Goal: Register for event/course

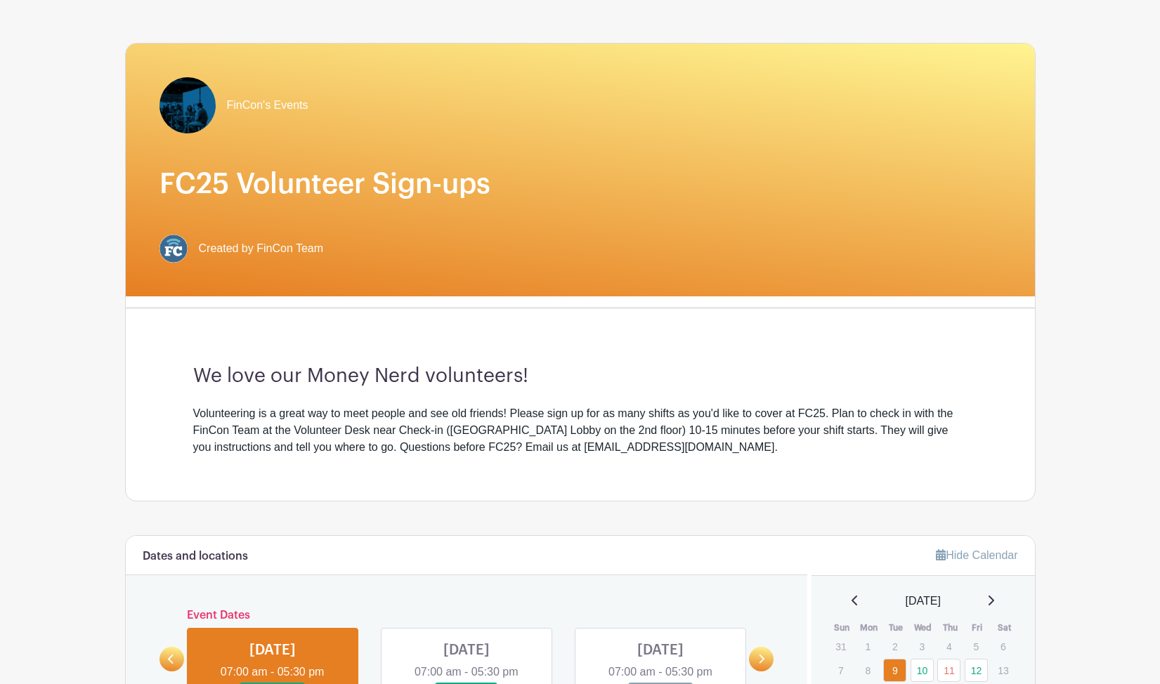
scroll to position [137, 0]
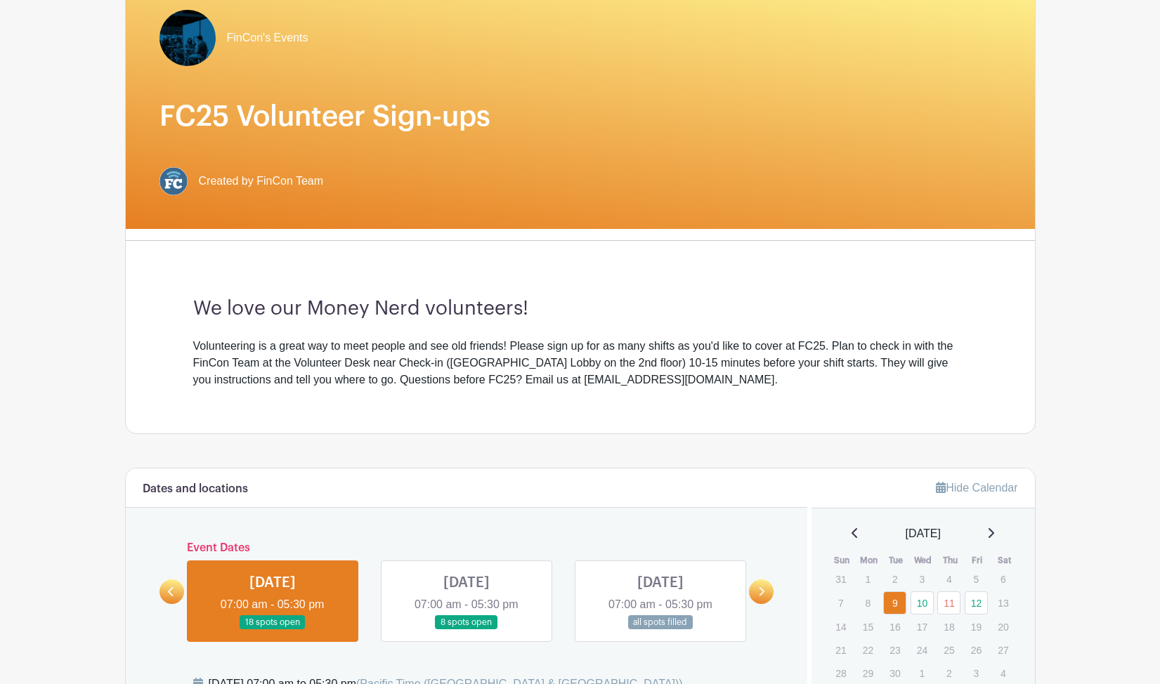
click at [535, 353] on div "Volunteering is a great way to meet people and see old friends! Please sign up …" at bounding box center [580, 363] width 774 height 51
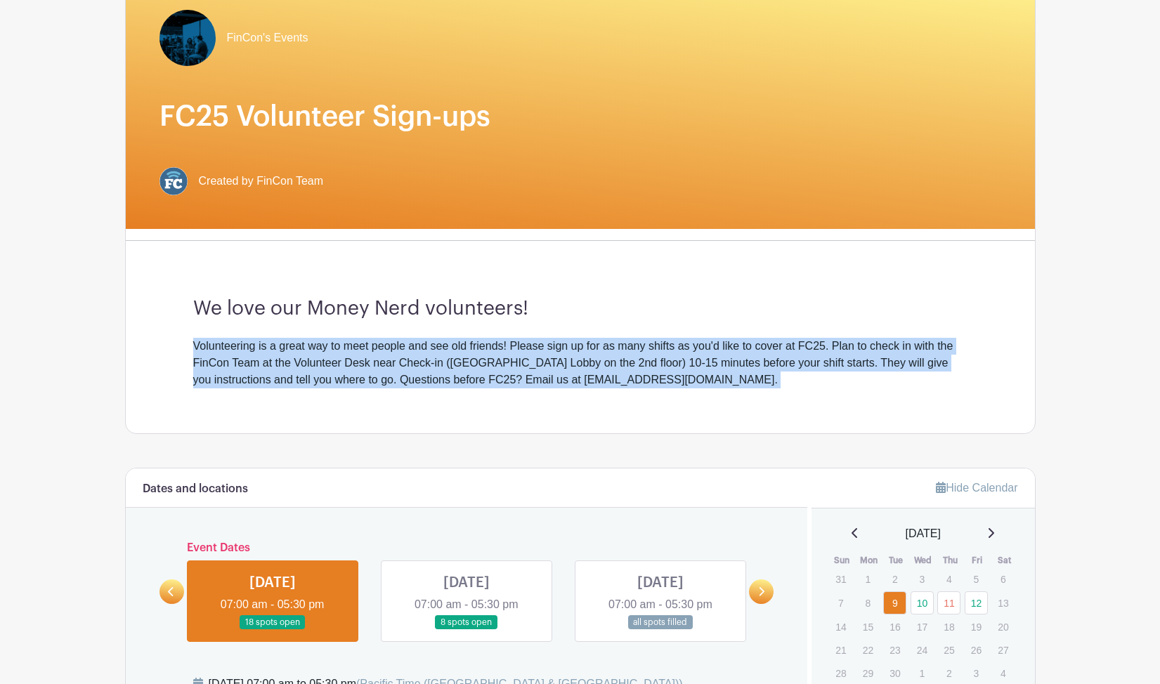
click at [568, 353] on div "Volunteering is a great way to meet people and see old friends! Please sign up …" at bounding box center [580, 363] width 774 height 51
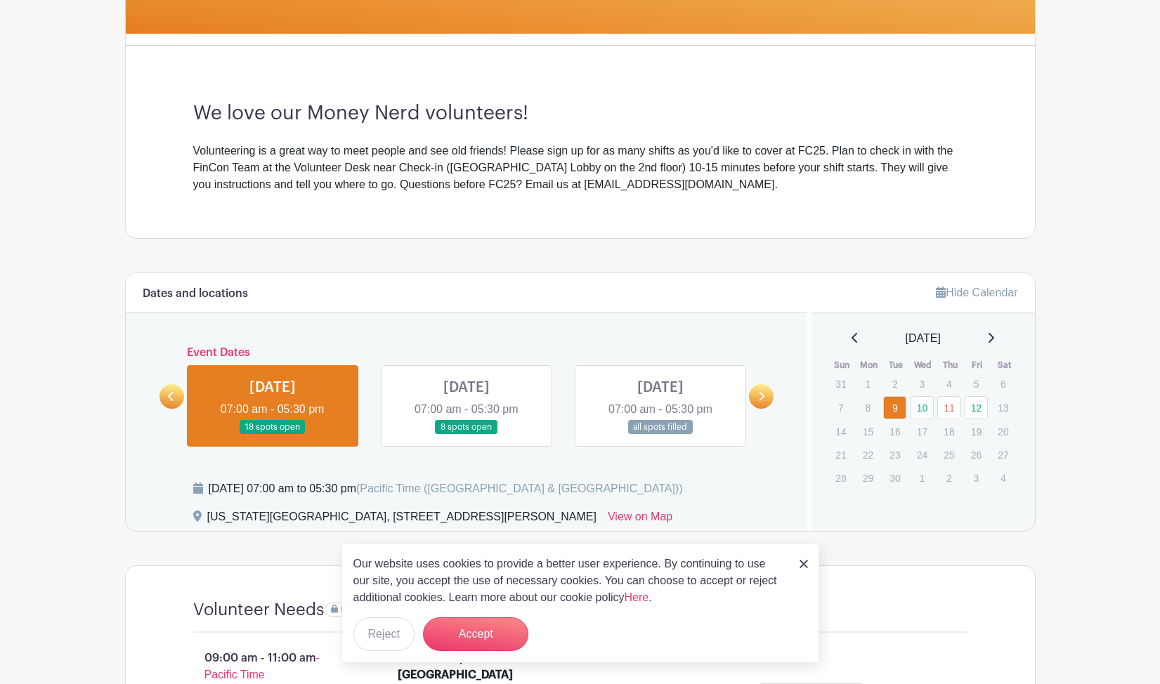
scroll to position [398, 0]
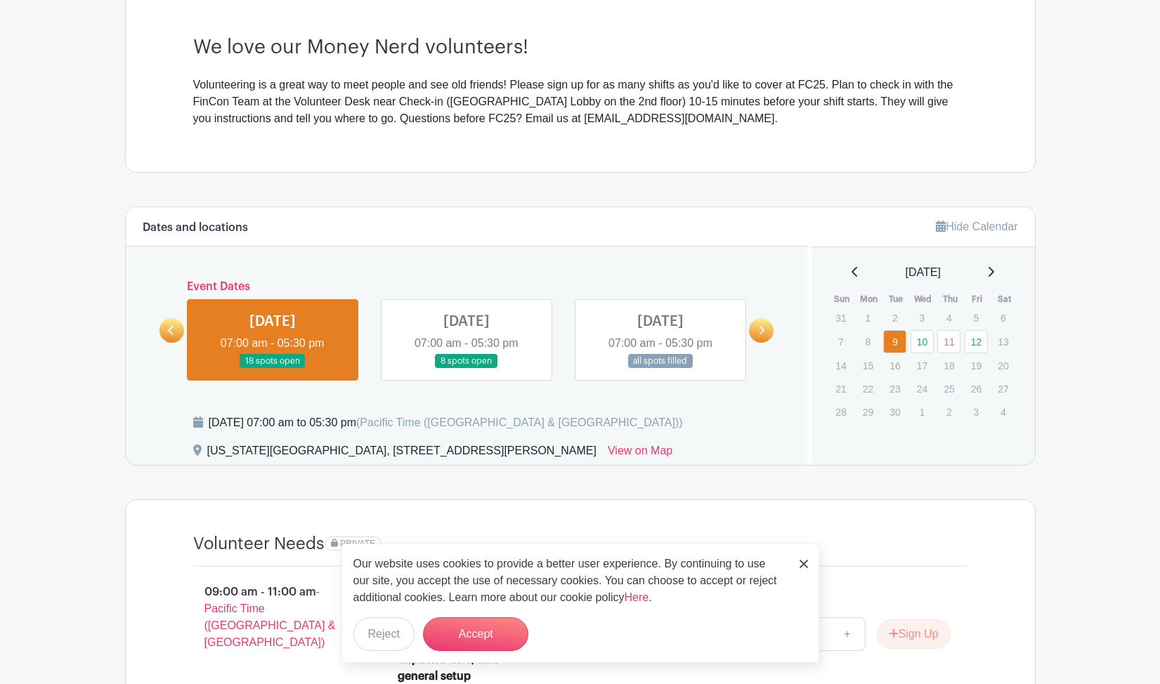
click at [797, 566] on div "Our website uses cookies to provide a better user experience. By continuing to …" at bounding box center [580, 603] width 478 height 119
click at [803, 563] on img at bounding box center [803, 564] width 8 height 8
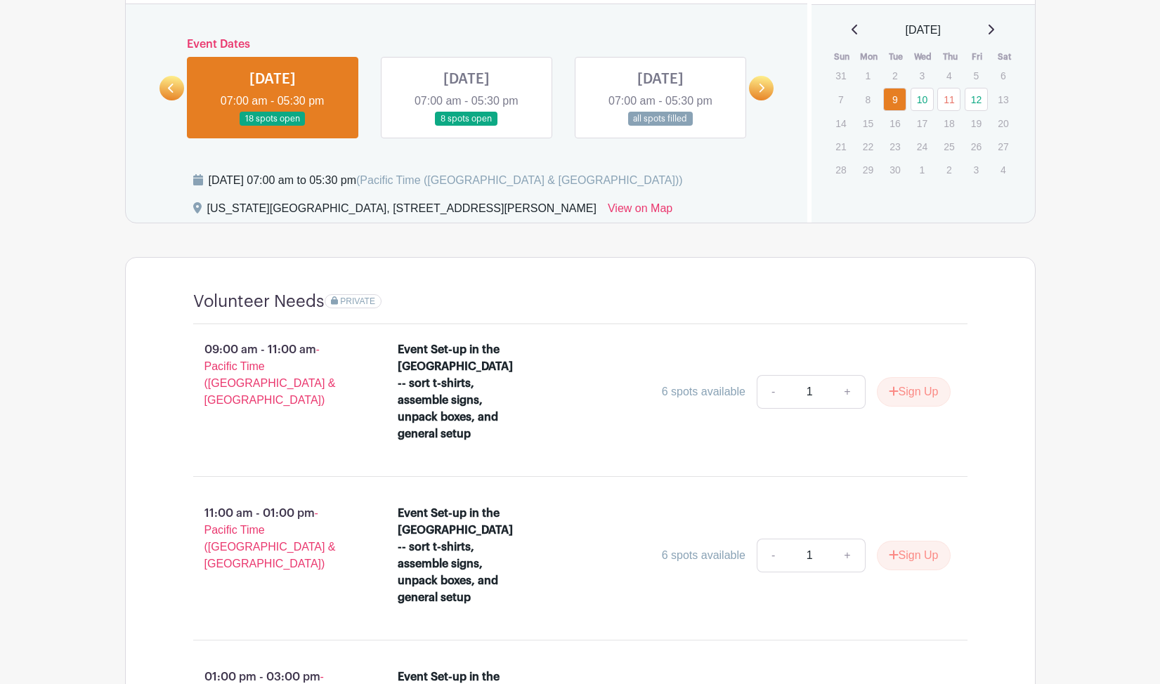
scroll to position [520, 0]
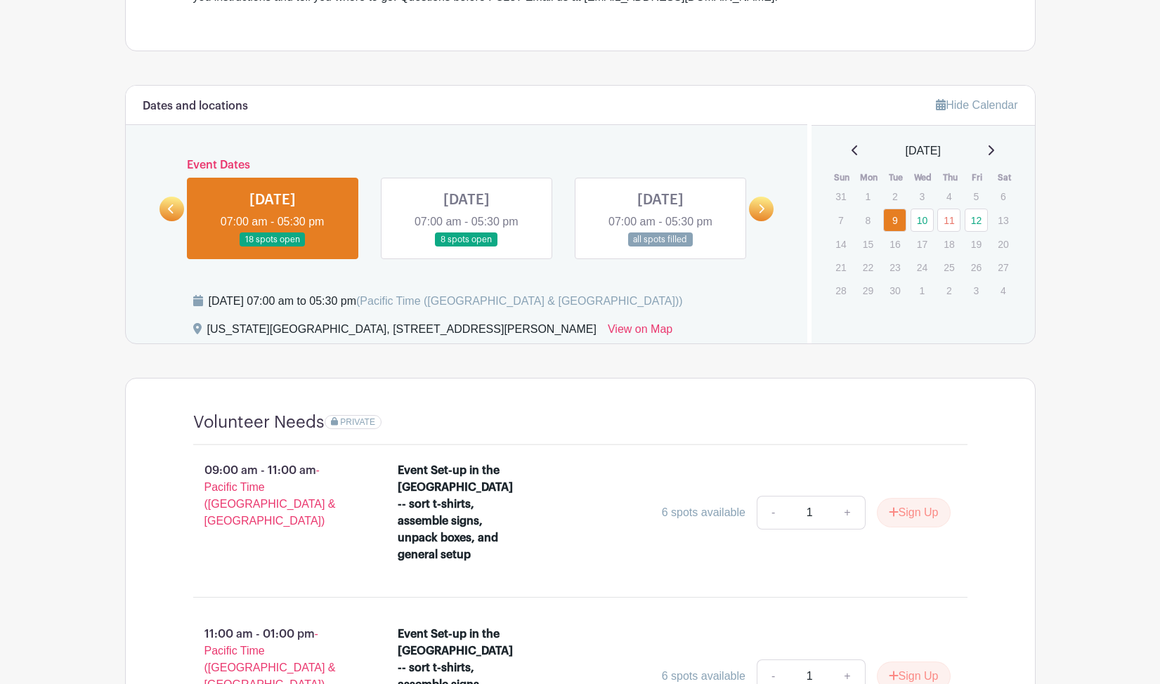
click at [466, 247] on link at bounding box center [466, 247] width 0 height 0
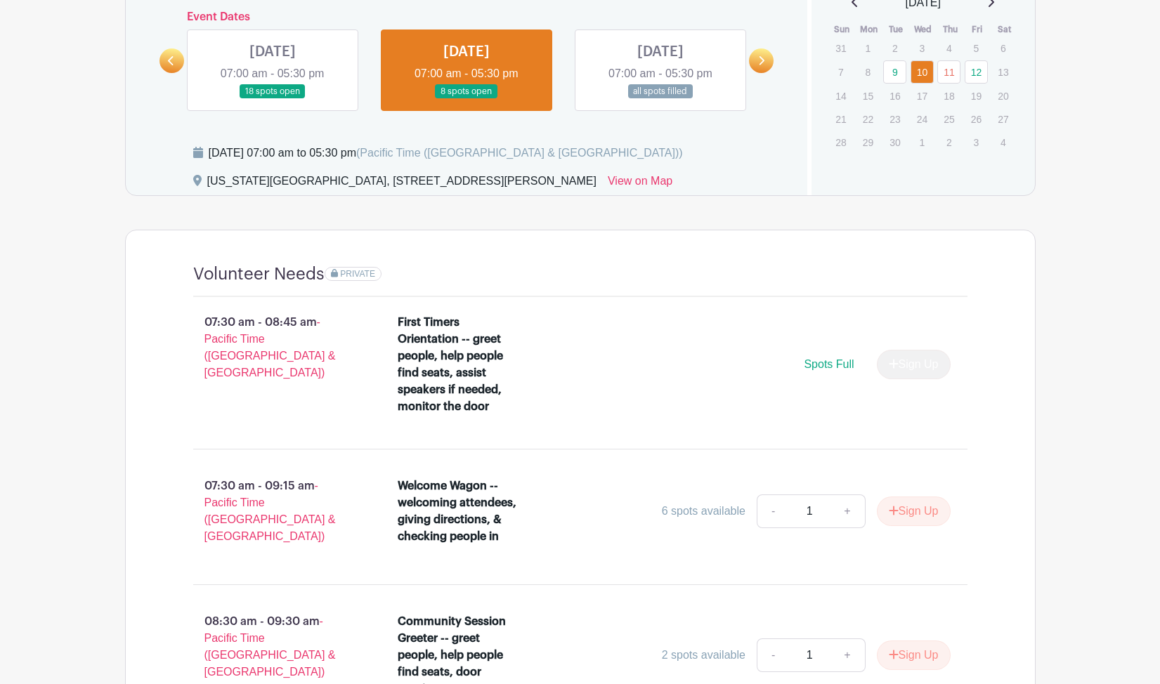
scroll to position [385, 0]
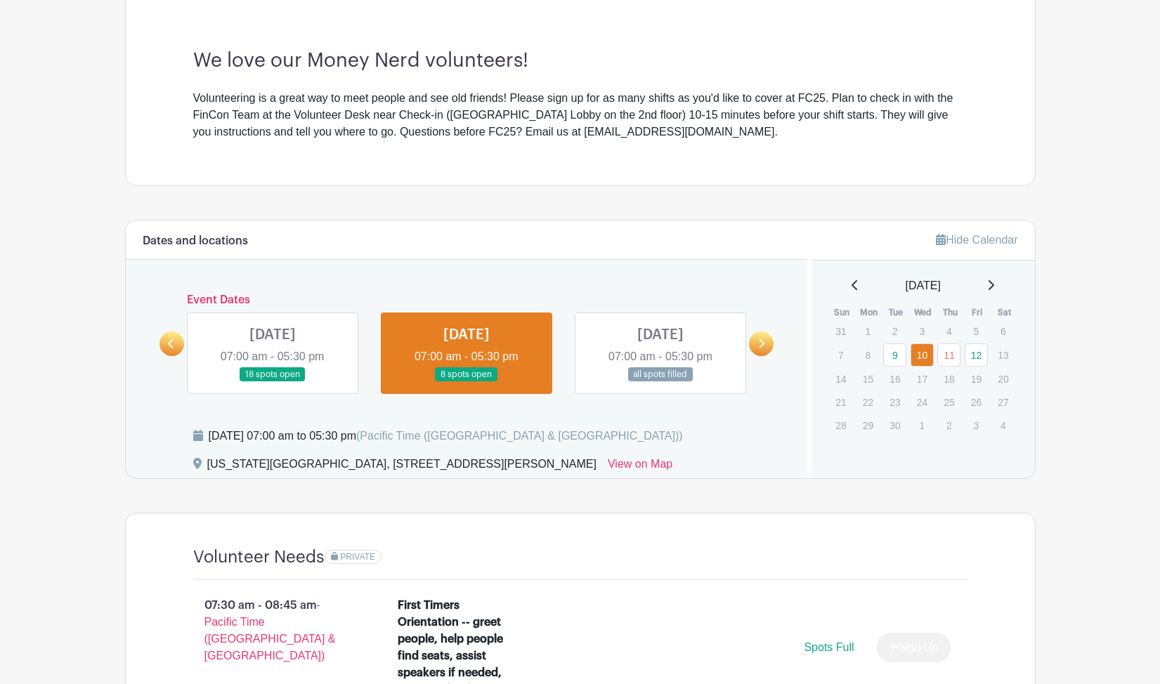
click at [660, 382] on link at bounding box center [660, 382] width 0 height 0
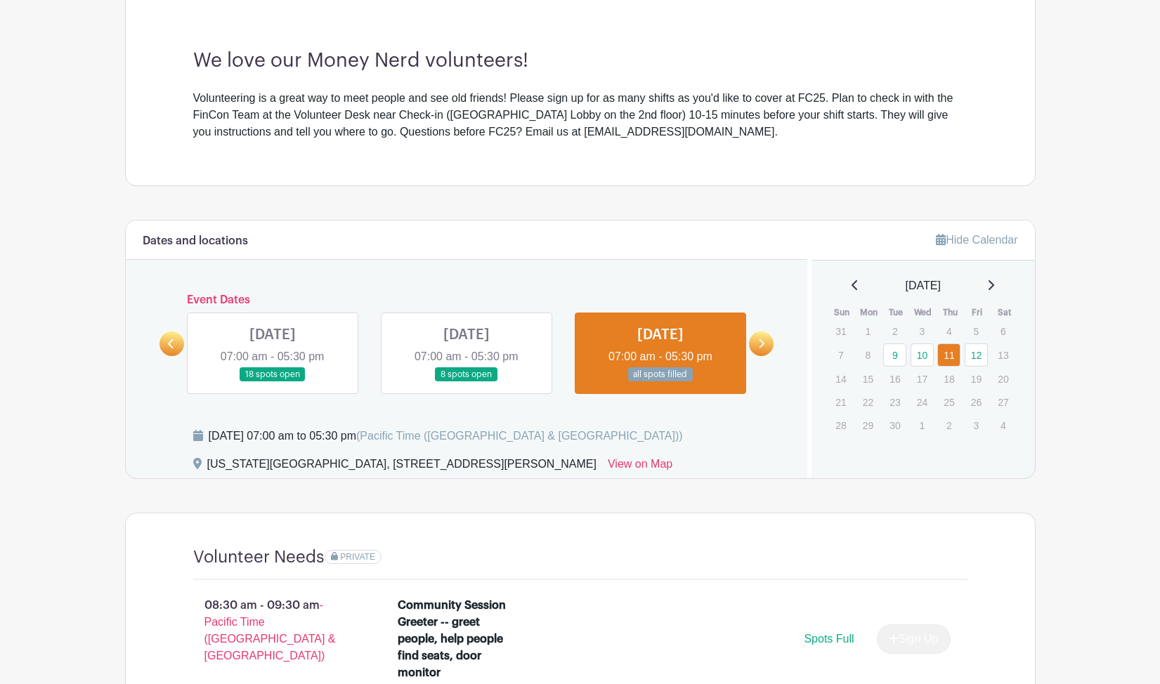
click at [764, 346] on link at bounding box center [761, 344] width 25 height 25
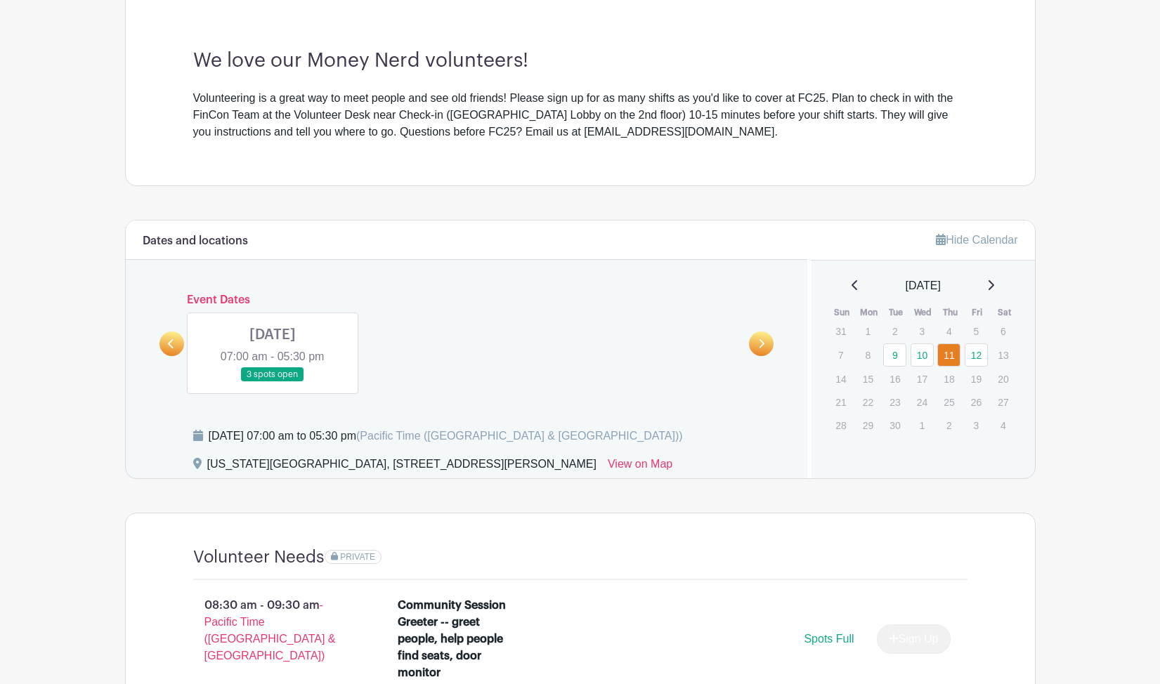
click at [166, 344] on link at bounding box center [171, 344] width 25 height 25
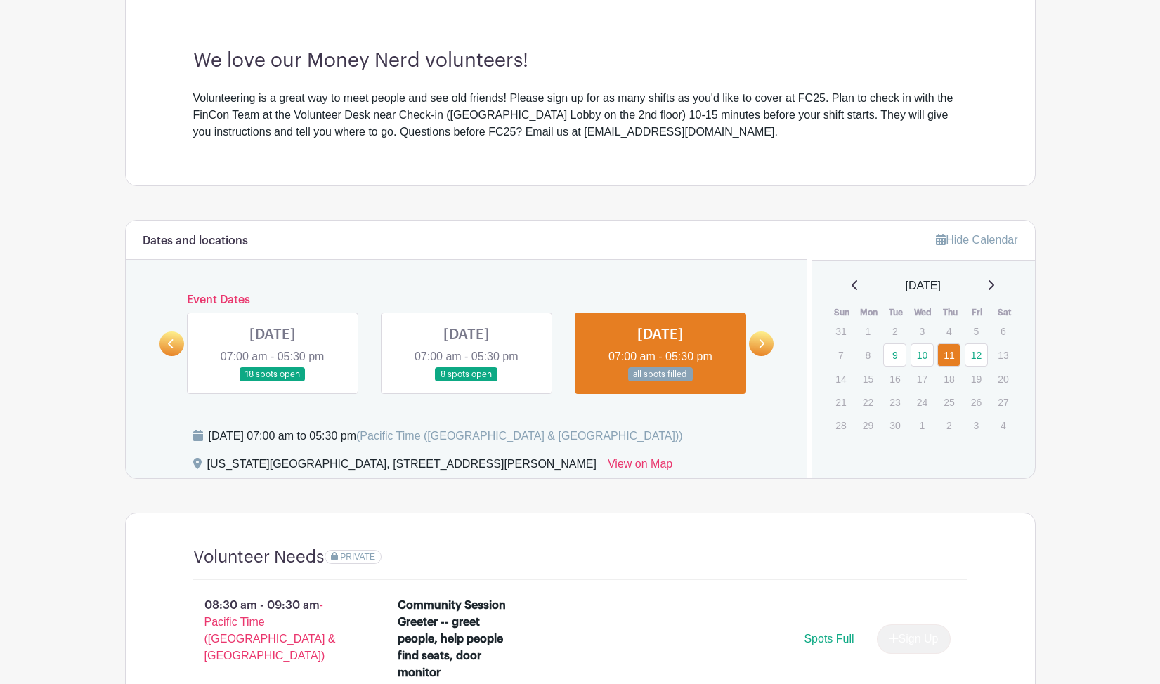
click at [273, 382] on link at bounding box center [273, 382] width 0 height 0
